Goal: Information Seeking & Learning: Learn about a topic

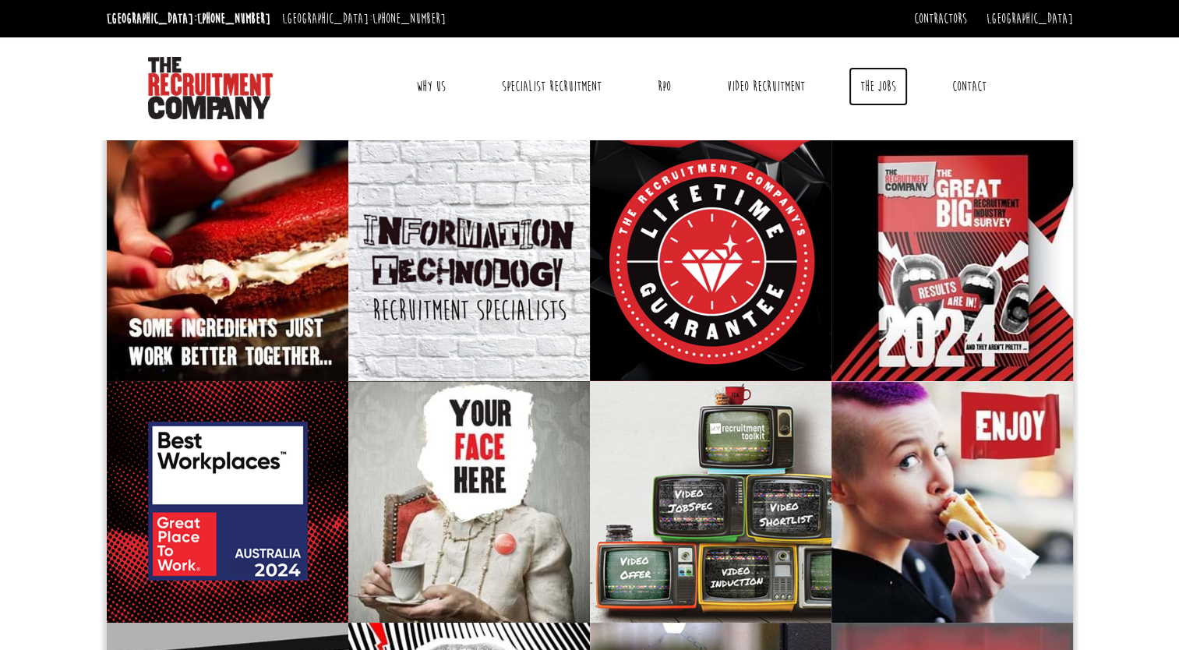
click at [877, 86] on link "The Jobs" at bounding box center [877, 86] width 59 height 39
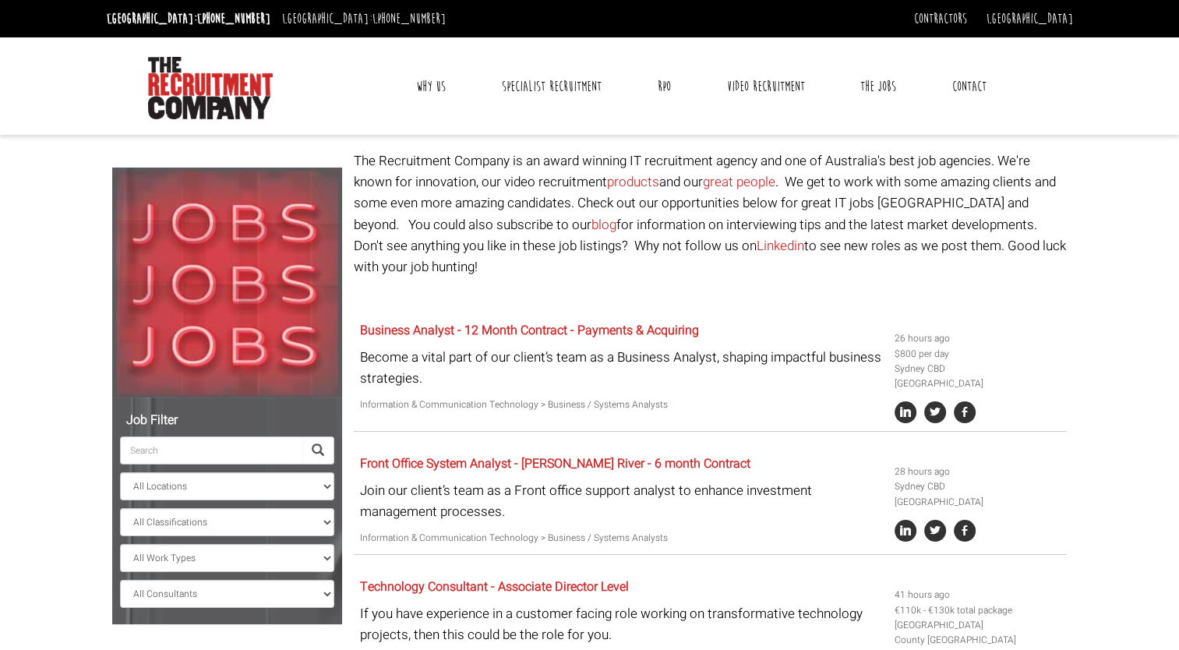
drag, startPoint x: 915, startPoint y: 330, endPoint x: 954, endPoint y: 341, distance: 39.9
click at [954, 341] on ul "26 hours ago $800 per day [GEOGRAPHIC_DATA] CBD [GEOGRAPHIC_DATA]" at bounding box center [977, 376] width 167 height 91
click at [647, 286] on p at bounding box center [710, 296] width 713 height 21
click at [246, 447] on input "search" at bounding box center [211, 450] width 182 height 28
click at [229, 484] on select "All Locations [GEOGRAPHIC_DATA] [GEOGRAPHIC_DATA] [GEOGRAPHIC_DATA] [GEOGRAPHIC…" at bounding box center [227, 486] width 214 height 28
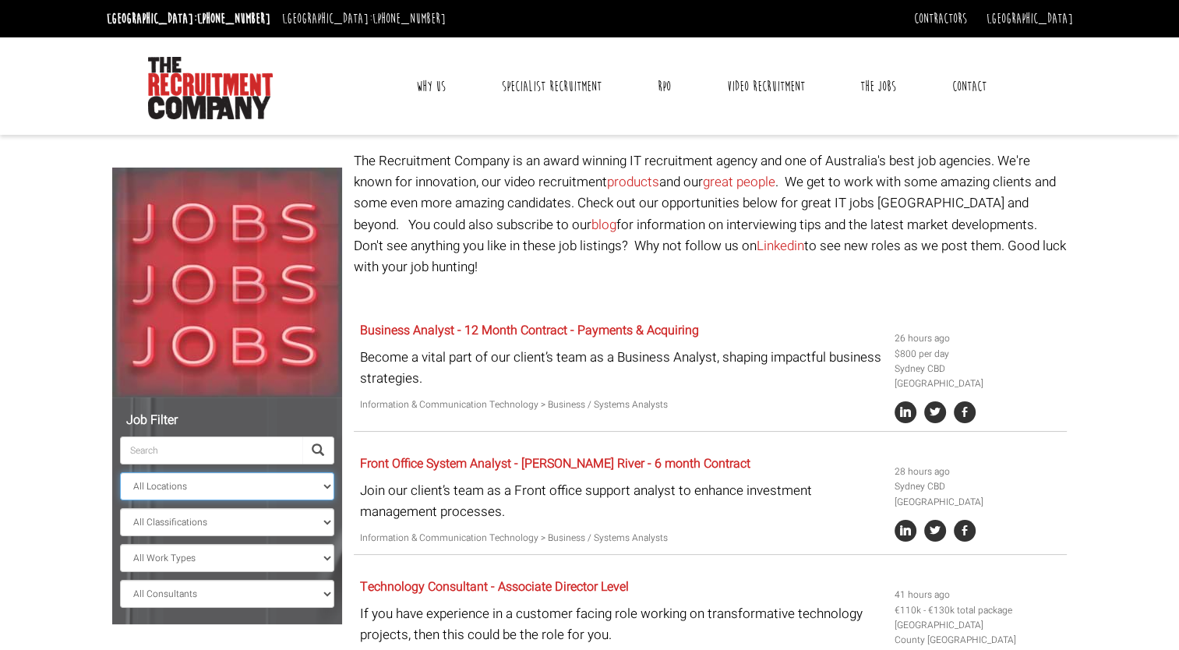
select select "[GEOGRAPHIC_DATA]"
click at [120, 472] on select "All Locations [GEOGRAPHIC_DATA] [GEOGRAPHIC_DATA] [GEOGRAPHIC_DATA] [GEOGRAPHIC…" at bounding box center [227, 486] width 214 height 28
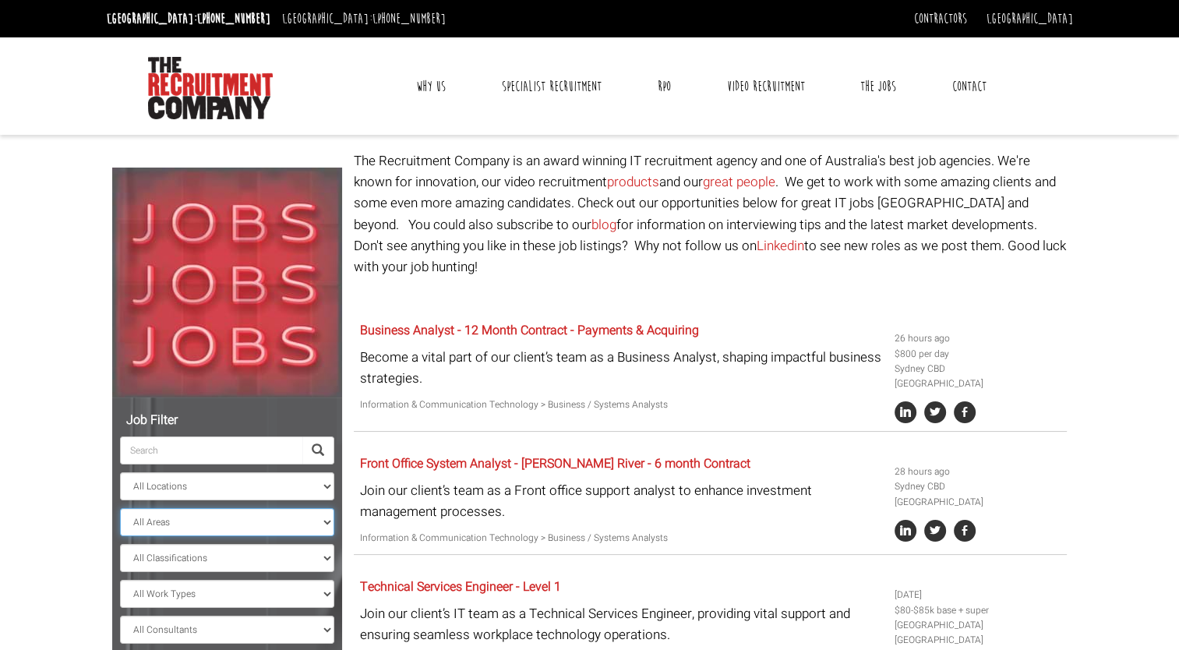
click at [188, 525] on select "All Areas [GEOGRAPHIC_DATA]" at bounding box center [227, 522] width 214 height 28
select select "[GEOGRAPHIC_DATA]"
click at [120, 508] on select "All Areas [GEOGRAPHIC_DATA]" at bounding box center [227, 522] width 214 height 28
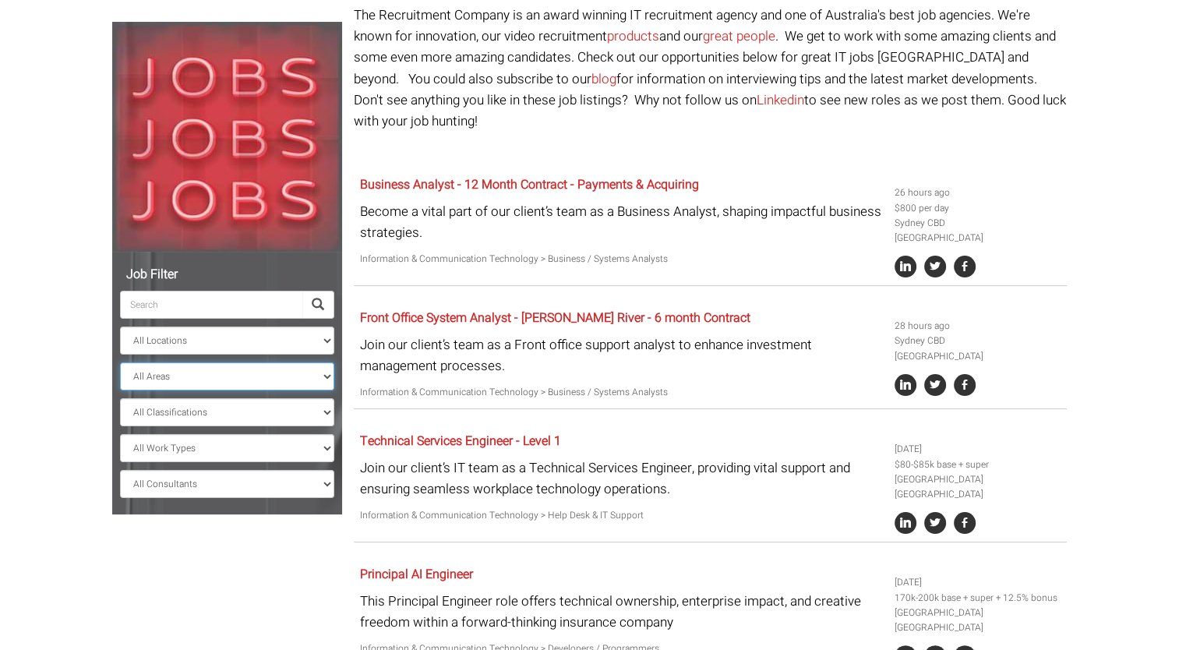
scroll to position [156, 0]
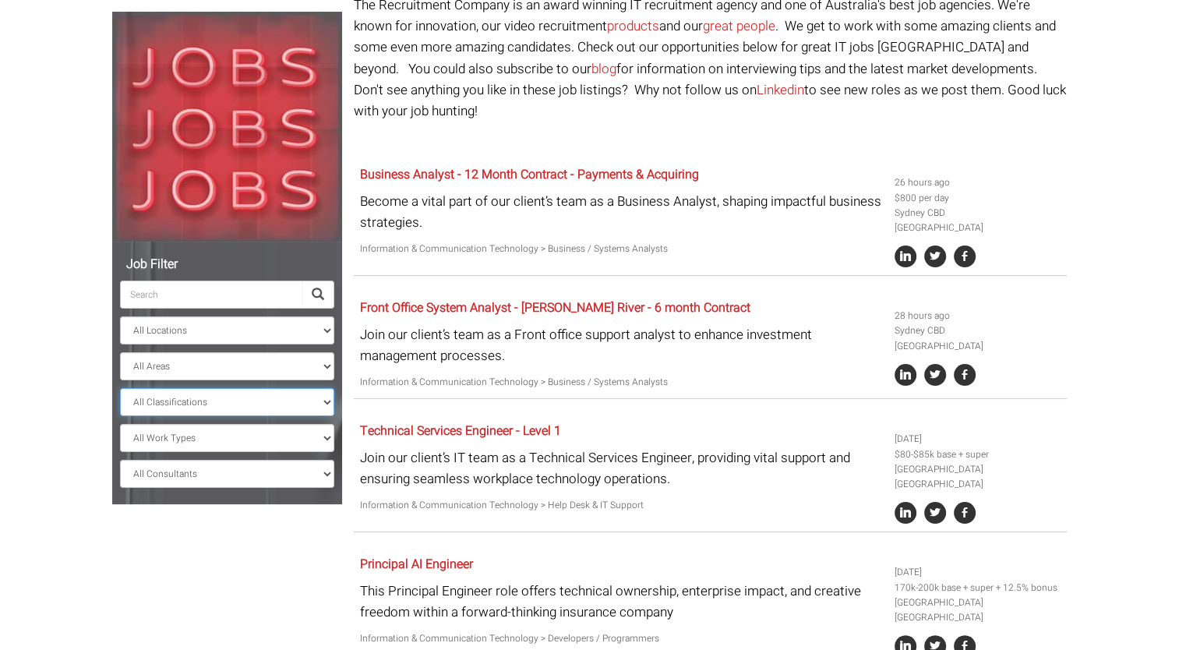
click at [211, 396] on select "All Classifications Banking & Financial Services Information & Communication Te…" at bounding box center [227, 402] width 214 height 28
click at [120, 388] on select "All Classifications Banking & Financial Services Information & Communication Te…" at bounding box center [227, 402] width 214 height 28
click at [208, 444] on select "All Work Types Full Time Part Time Casual Contract / Temp" at bounding box center [227, 438] width 214 height 28
select select "Part Time"
click at [120, 424] on select "All Work Types Full Time Part Time Casual Contract / Temp" at bounding box center [227, 438] width 214 height 28
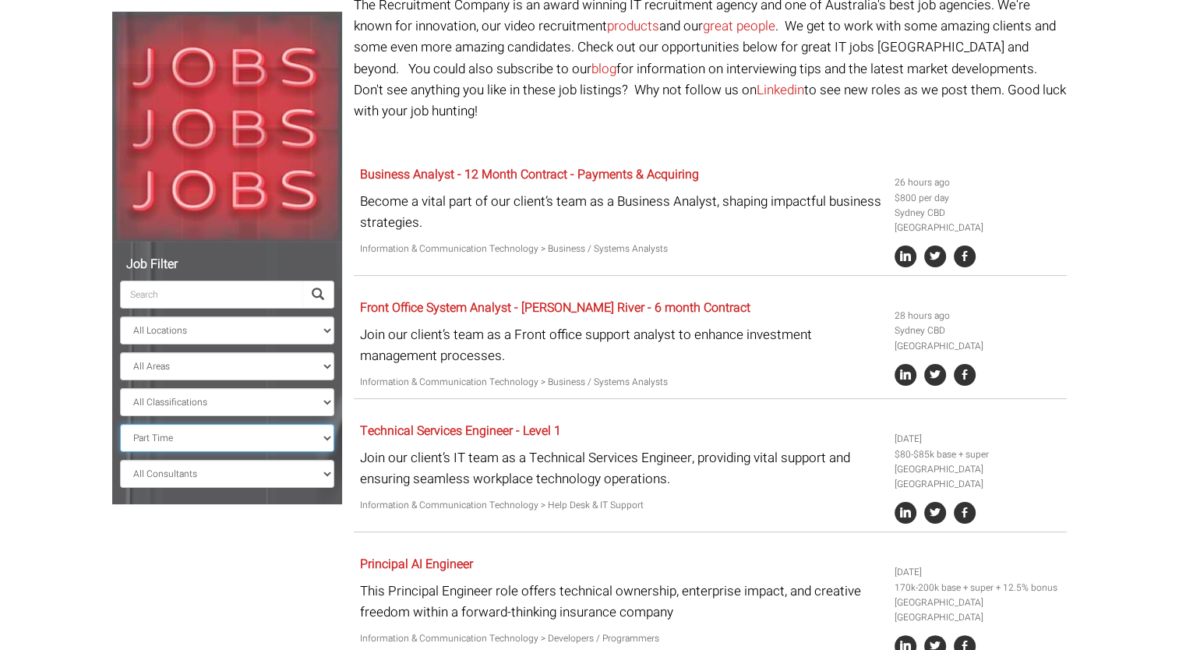
select select "? string:[GEOGRAPHIC_DATA] ?"
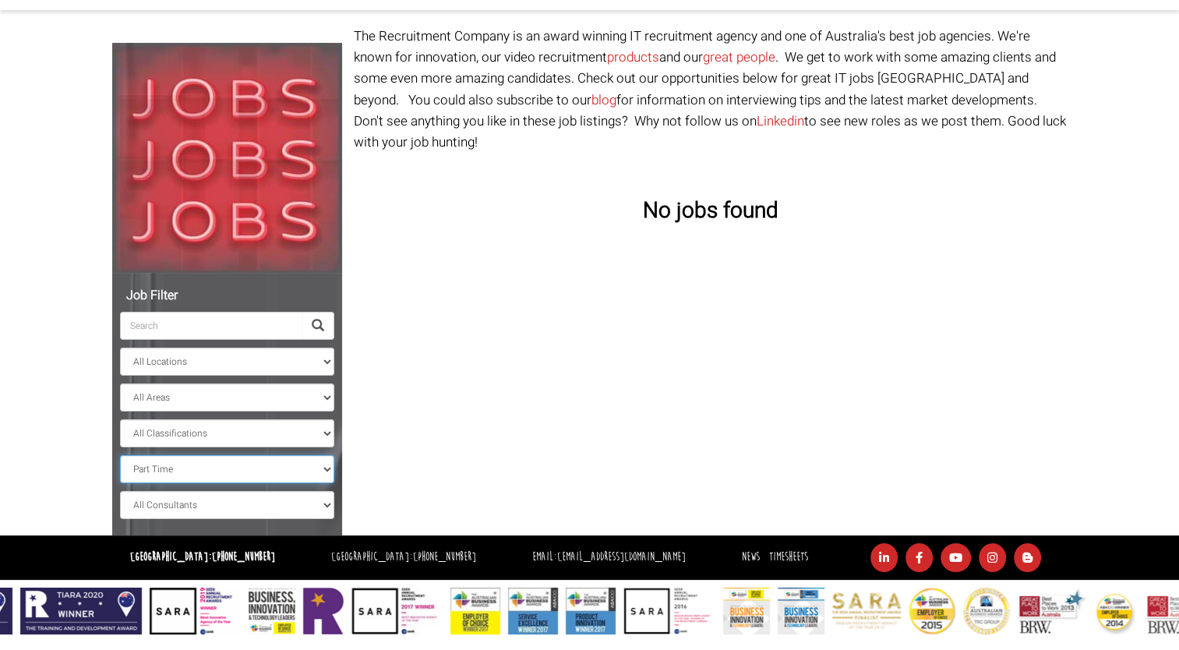
scroll to position [124, 0]
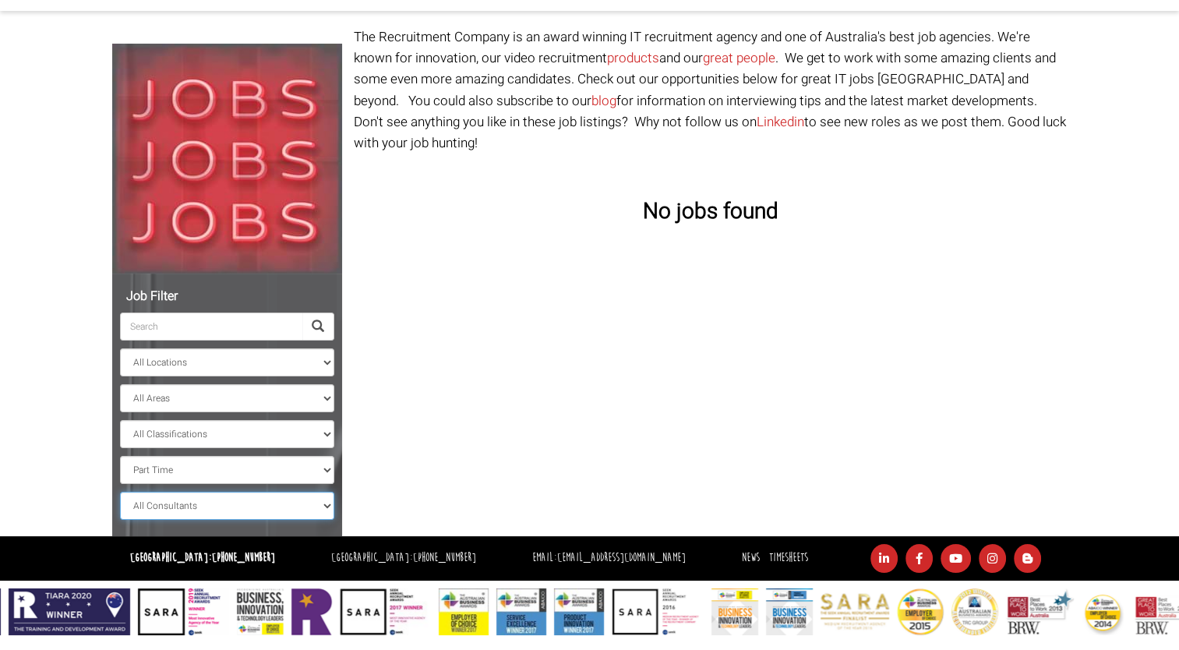
click at [196, 508] on select "All Consultants [PERSON_NAME] - Infrastructure, Cloud & DevOps, Contract [PERSO…" at bounding box center [227, 506] width 214 height 28
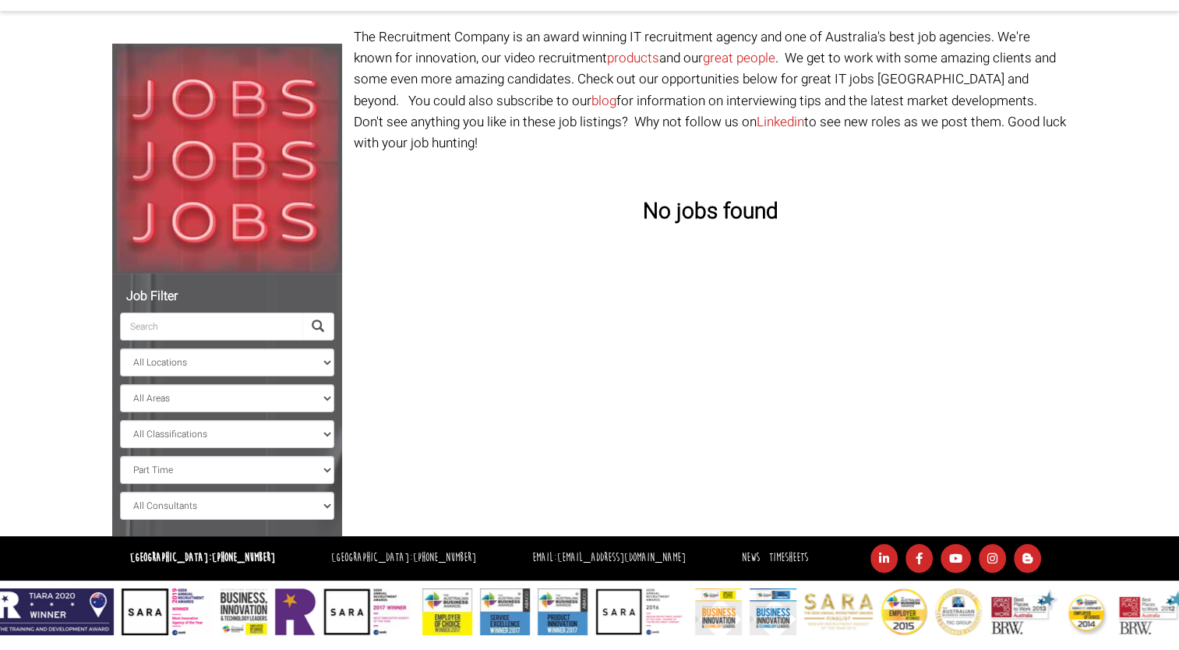
click at [83, 457] on body "[GEOGRAPHIC_DATA]: [PHONE_NUMBER] [GEOGRAPHIC_DATA]: [PHONE_NUMBER] Contractors…" at bounding box center [589, 255] width 1179 height 759
